Goal: Ask a question: Seek information or help from site administrators or community

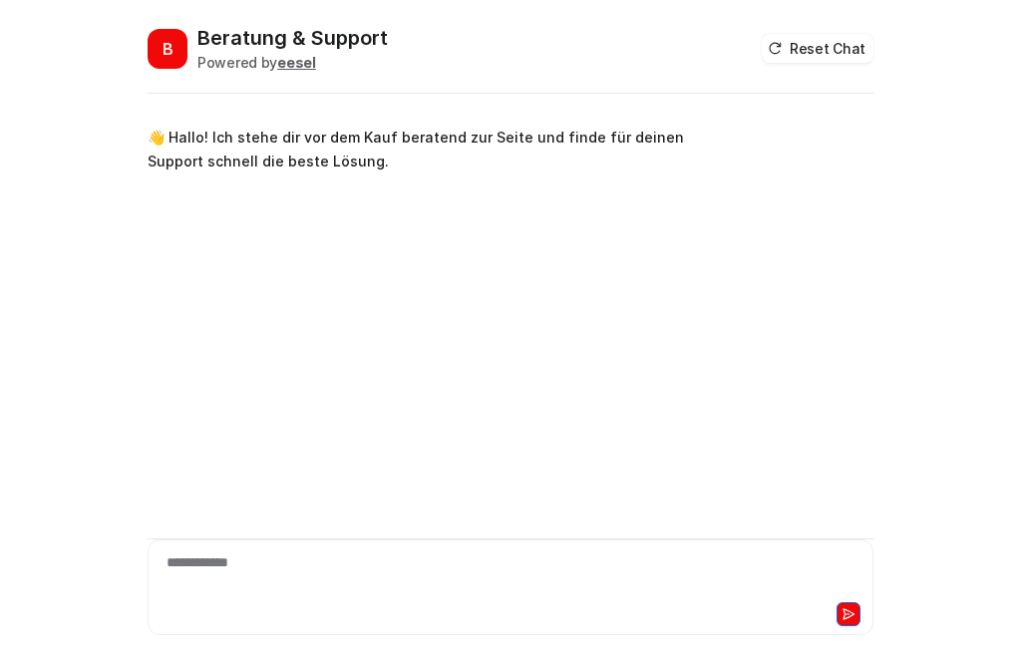
click at [225, 574] on div "**********" at bounding box center [511, 575] width 716 height 46
click at [226, 562] on div at bounding box center [511, 575] width 716 height 46
click at [244, 574] on div "**********" at bounding box center [511, 575] width 716 height 46
